Goal: Task Accomplishment & Management: Manage account settings

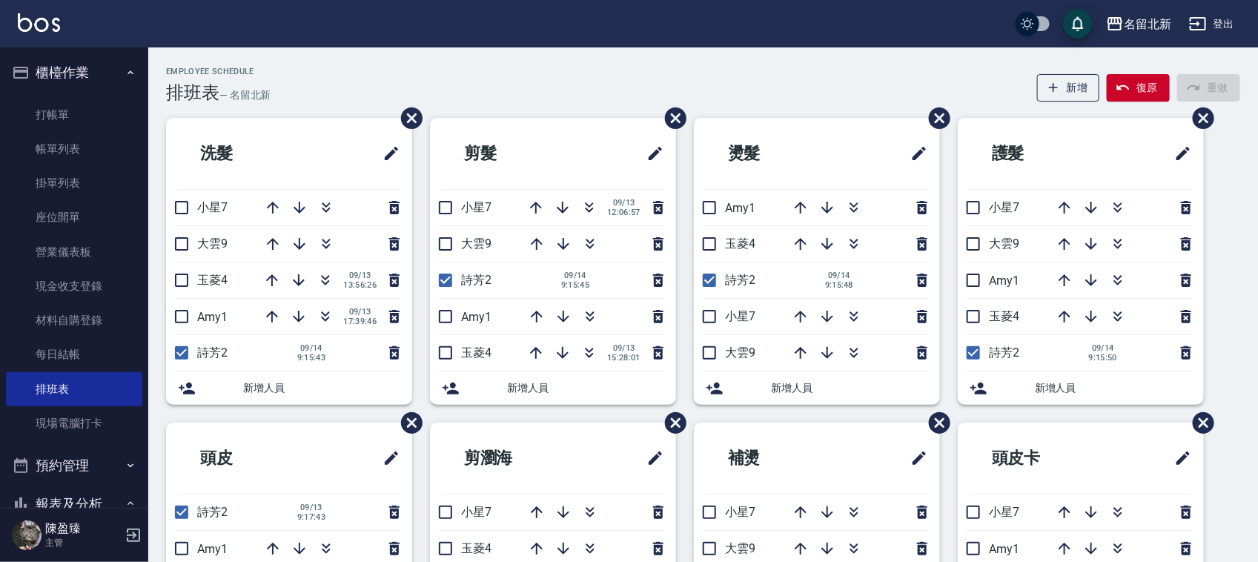
scroll to position [58, 0]
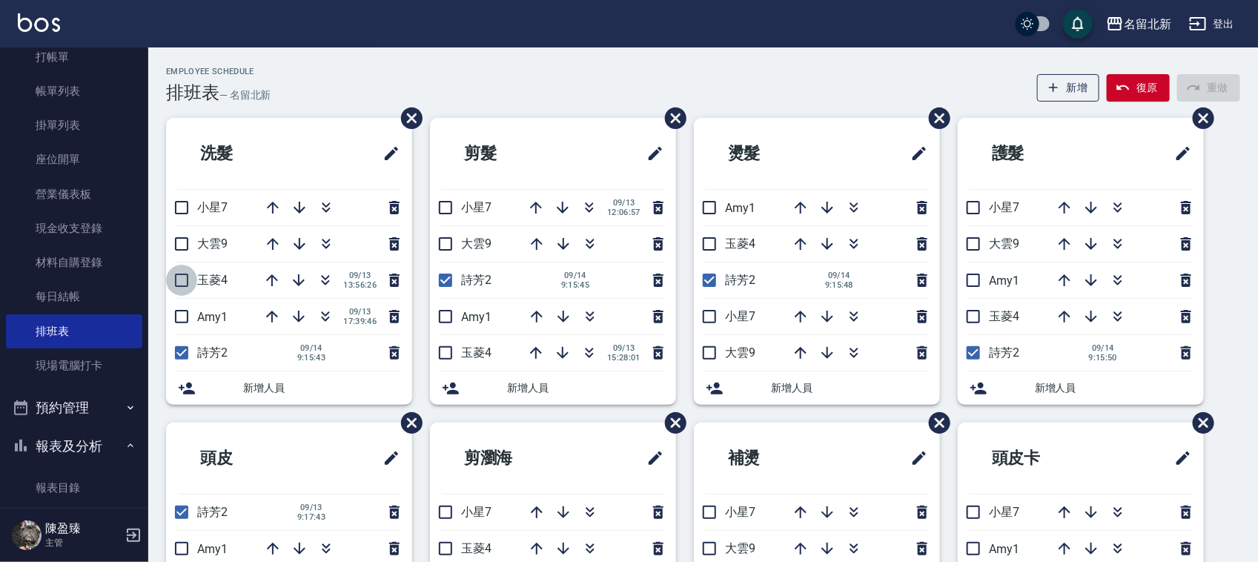
drag, startPoint x: 182, startPoint y: 256, endPoint x: 172, endPoint y: 284, distance: 30.0
drag, startPoint x: 172, startPoint y: 284, endPoint x: 413, endPoint y: 113, distance: 295.1
drag, startPoint x: 413, startPoint y: 113, endPoint x: 176, endPoint y: 246, distance: 271.8
click at [176, 246] on input "checkbox" at bounding box center [181, 243] width 31 height 31
checkbox input "true"
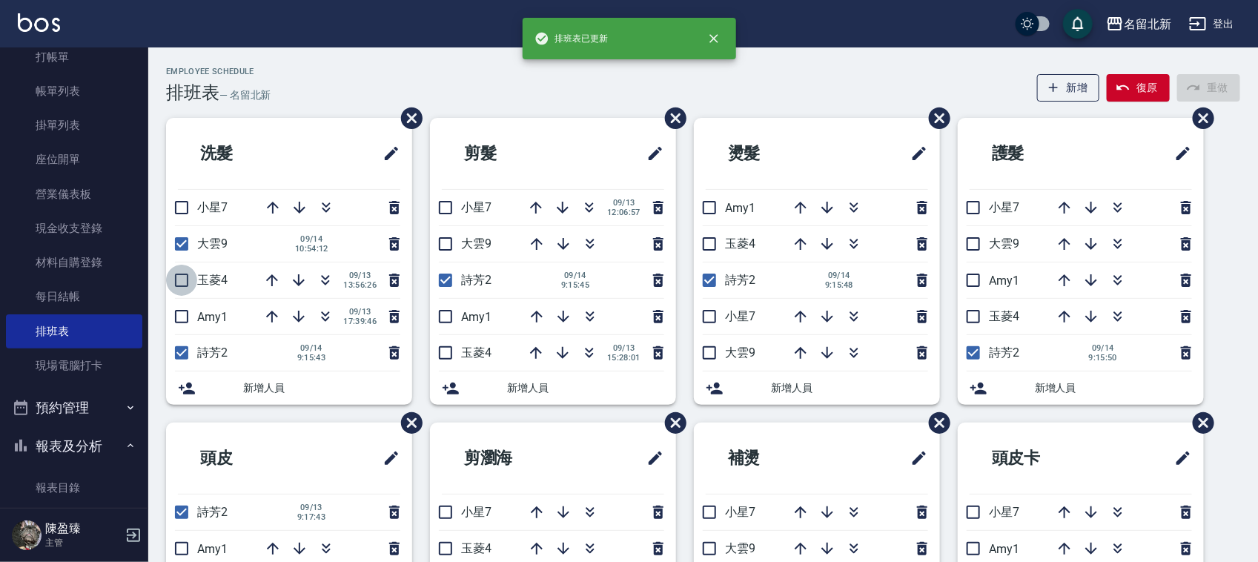
click at [179, 276] on input "checkbox" at bounding box center [181, 280] width 31 height 31
checkbox input "true"
click at [271, 205] on icon "button" at bounding box center [273, 208] width 18 height 18
click at [434, 245] on input "checkbox" at bounding box center [445, 243] width 31 height 31
checkbox input "true"
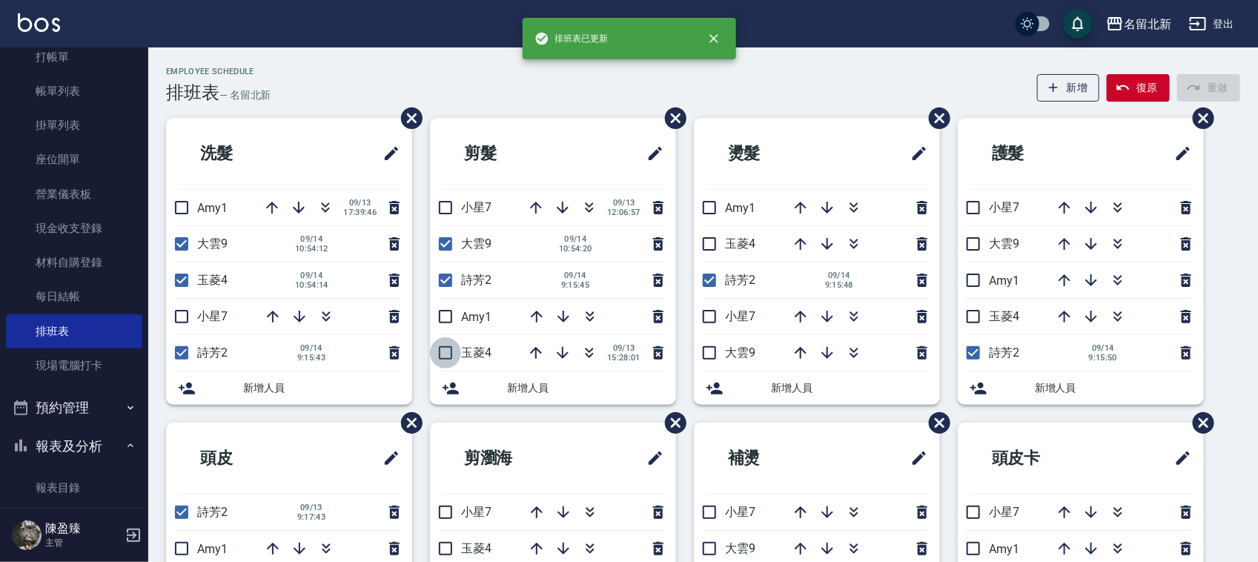
click at [437, 360] on input "checkbox" at bounding box center [445, 352] width 31 height 31
checkbox input "true"
click at [706, 242] on input "checkbox" at bounding box center [709, 243] width 31 height 31
checkbox input "true"
click at [705, 360] on input "checkbox" at bounding box center [709, 352] width 31 height 31
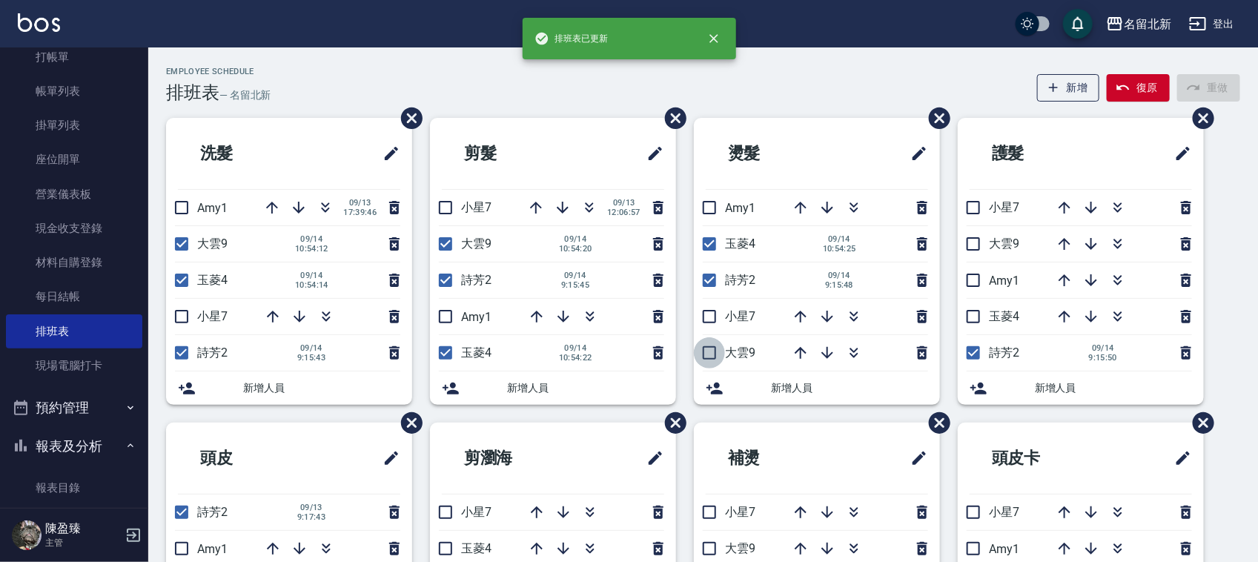
checkbox input "true"
click at [970, 320] on input "checkbox" at bounding box center [973, 316] width 31 height 31
checkbox input "true"
click at [972, 248] on input "checkbox" at bounding box center [973, 243] width 31 height 31
checkbox input "true"
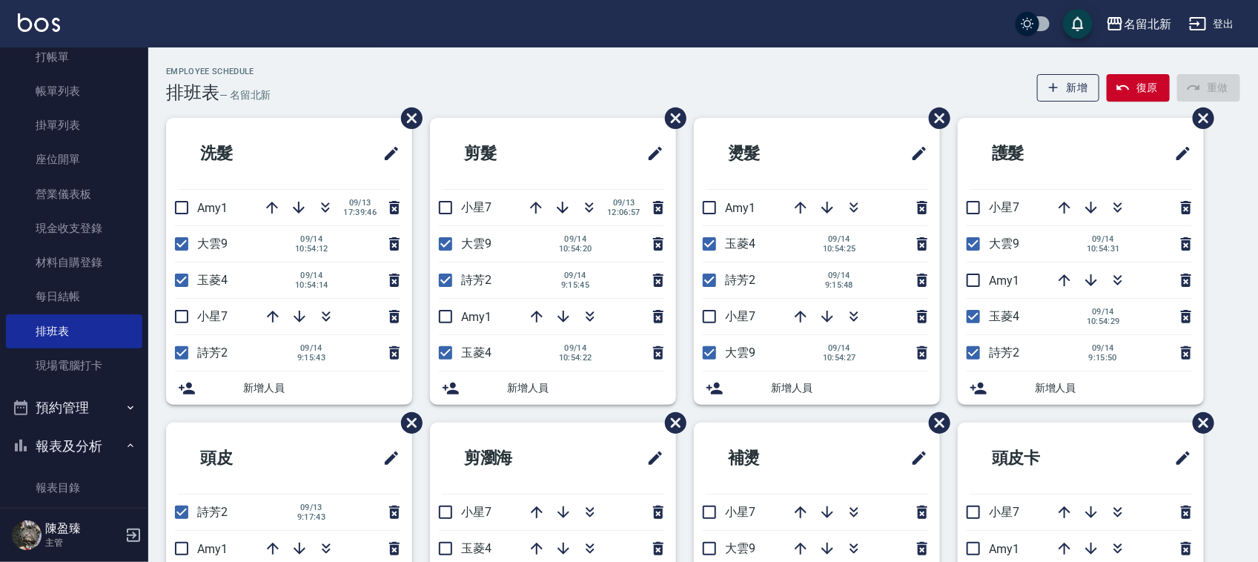
checkbox input "false"
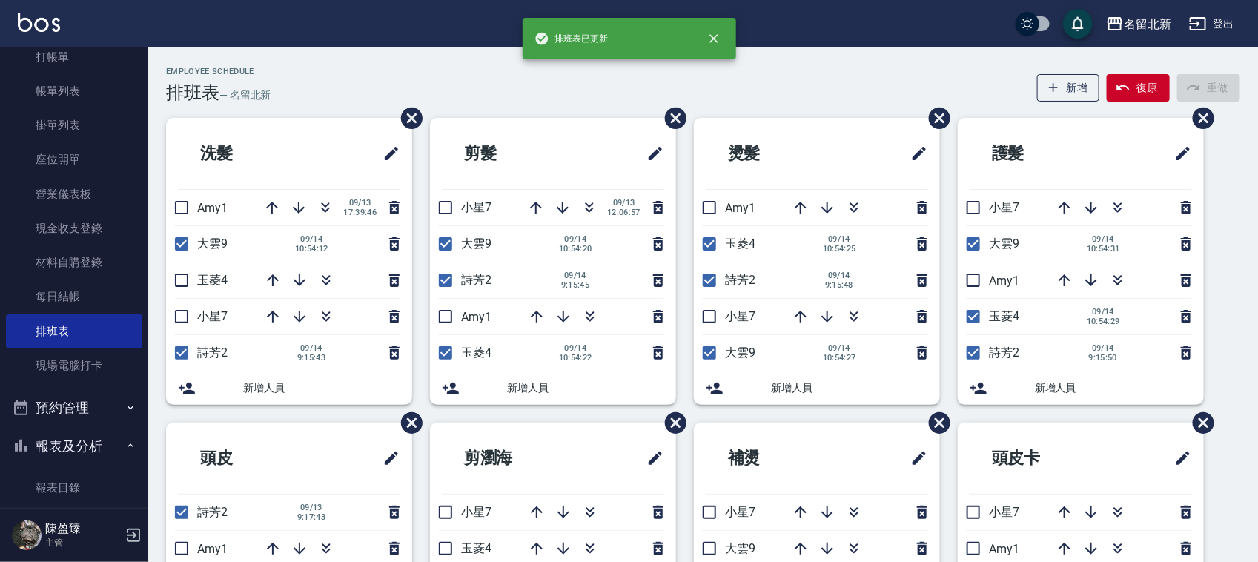
checkbox input "false"
